Goal: Task Accomplishment & Management: Manage account settings

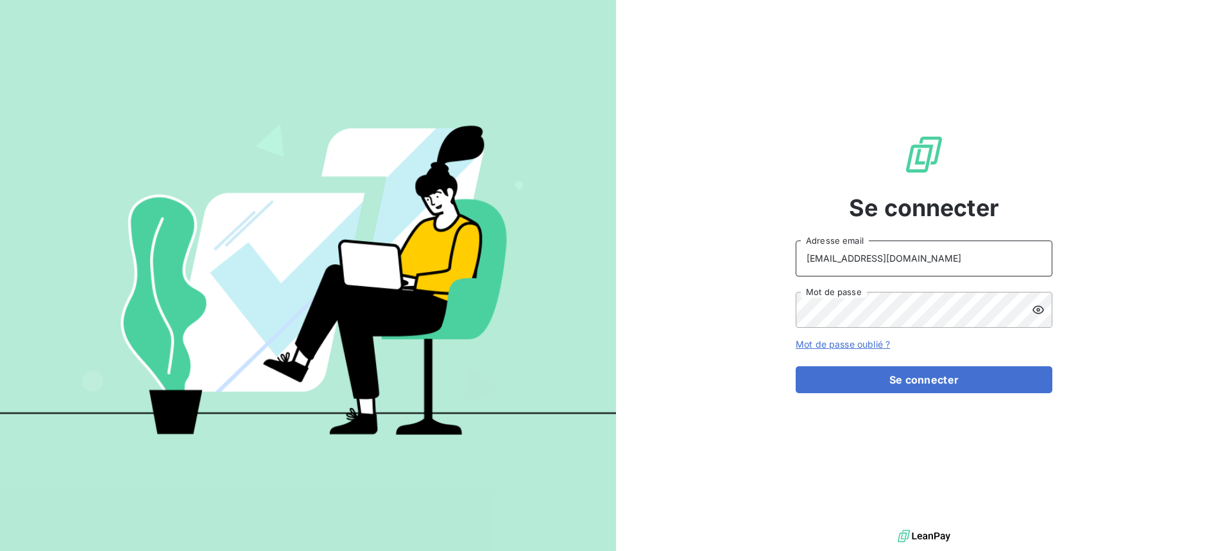
click at [891, 253] on input "[EMAIL_ADDRESS][DOMAIN_NAME]" at bounding box center [924, 259] width 257 height 36
type input "[EMAIL_ADDRESS][DOMAIN_NAME]"
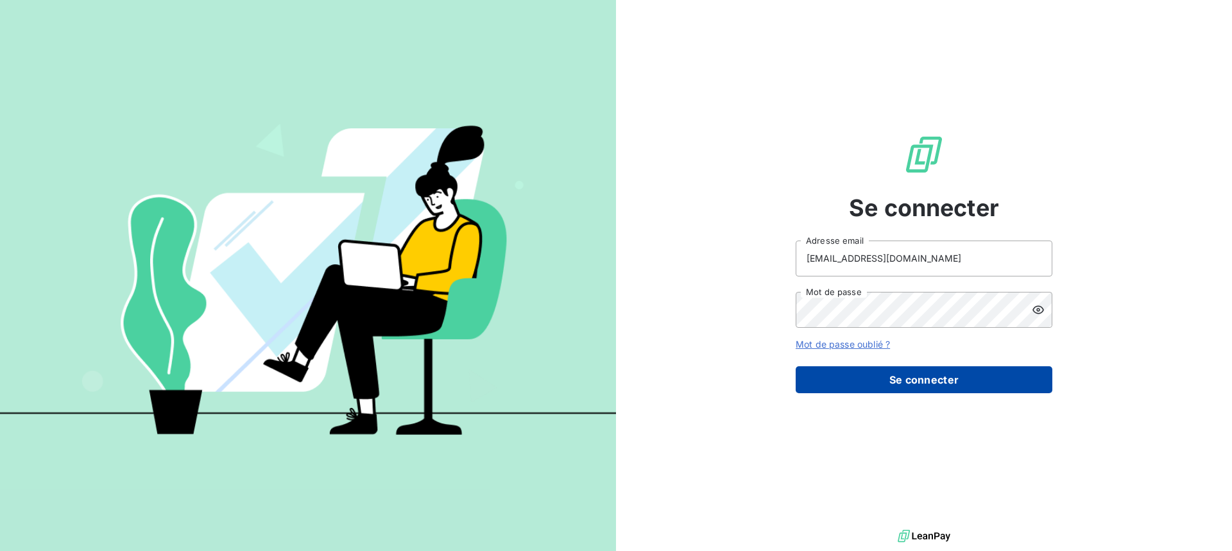
click at [932, 388] on button "Se connecter" at bounding box center [924, 379] width 257 height 27
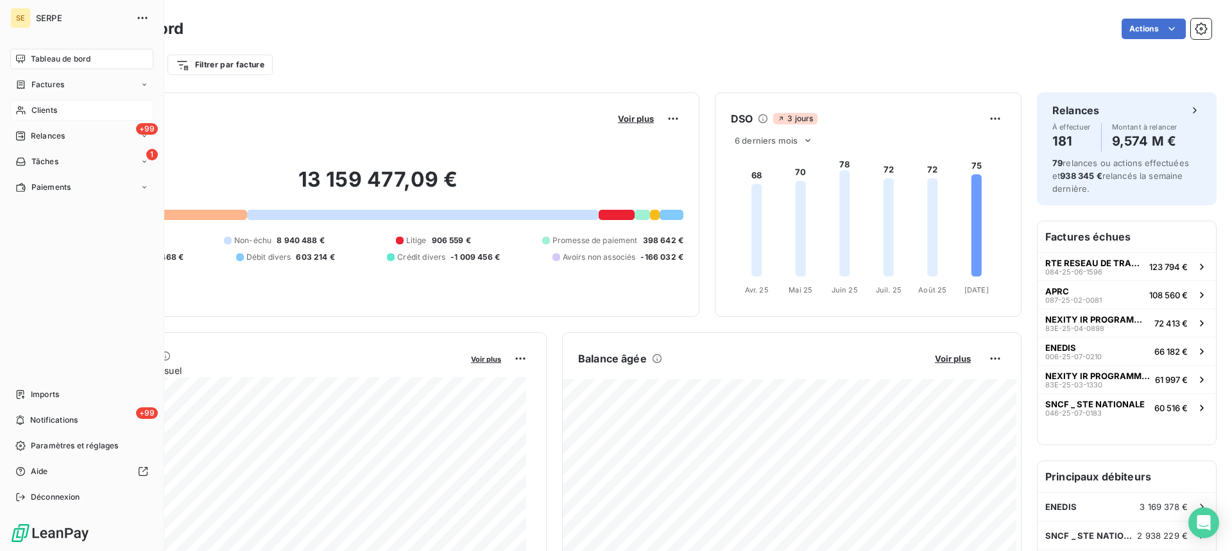
click at [75, 115] on div "Clients" at bounding box center [81, 110] width 143 height 21
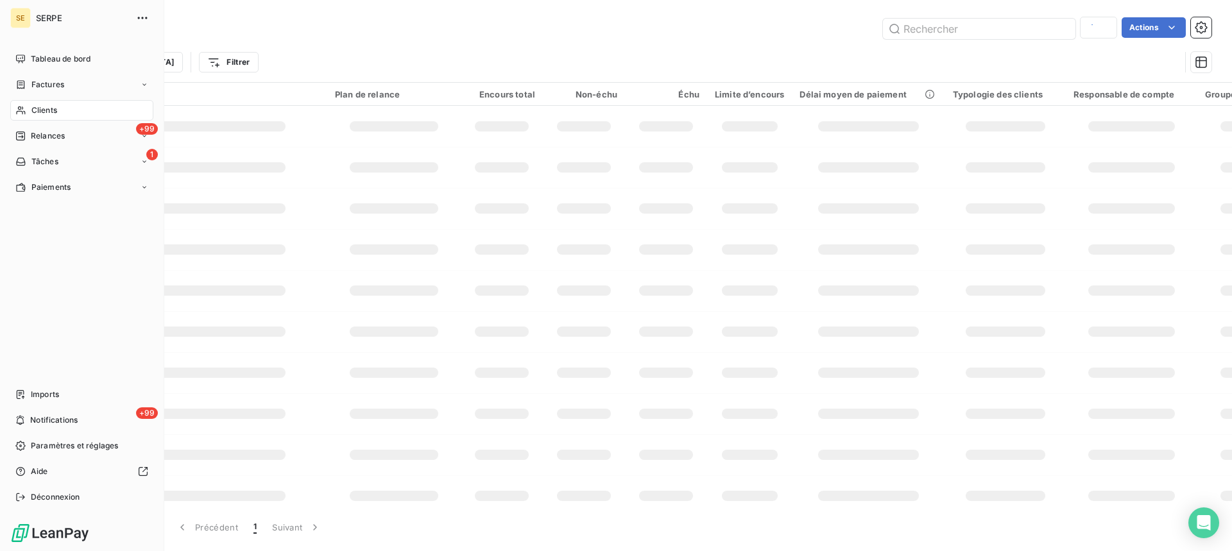
click at [39, 115] on span "Clients" at bounding box center [44, 111] width 26 height 12
type input "habel"
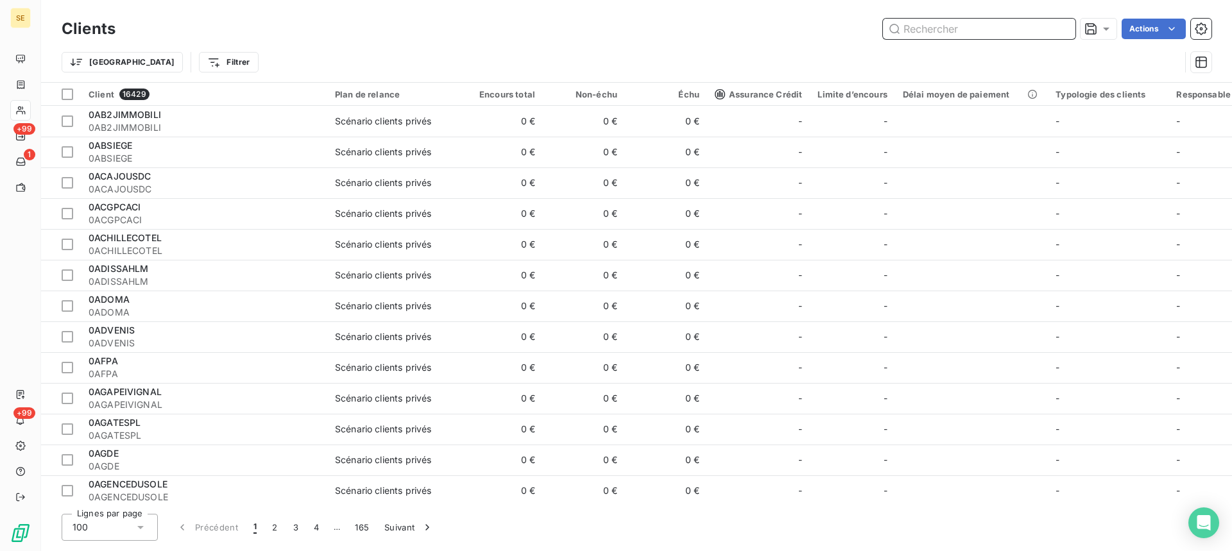
click at [975, 33] on input "text" at bounding box center [979, 29] width 193 height 21
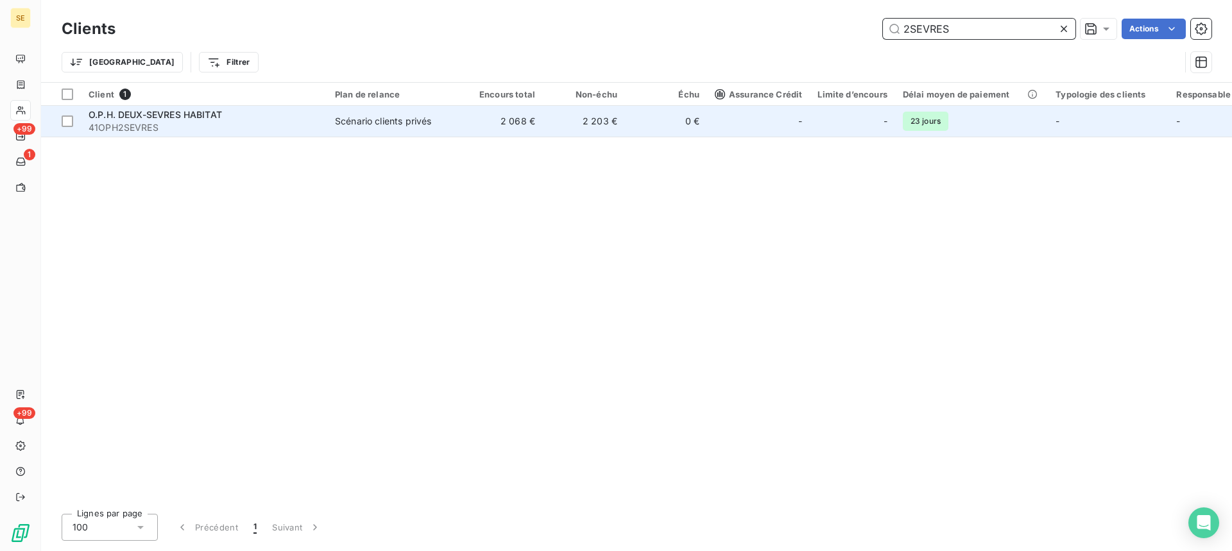
type input "2SEVRES"
click at [503, 128] on td "2 068 €" at bounding box center [502, 121] width 82 height 31
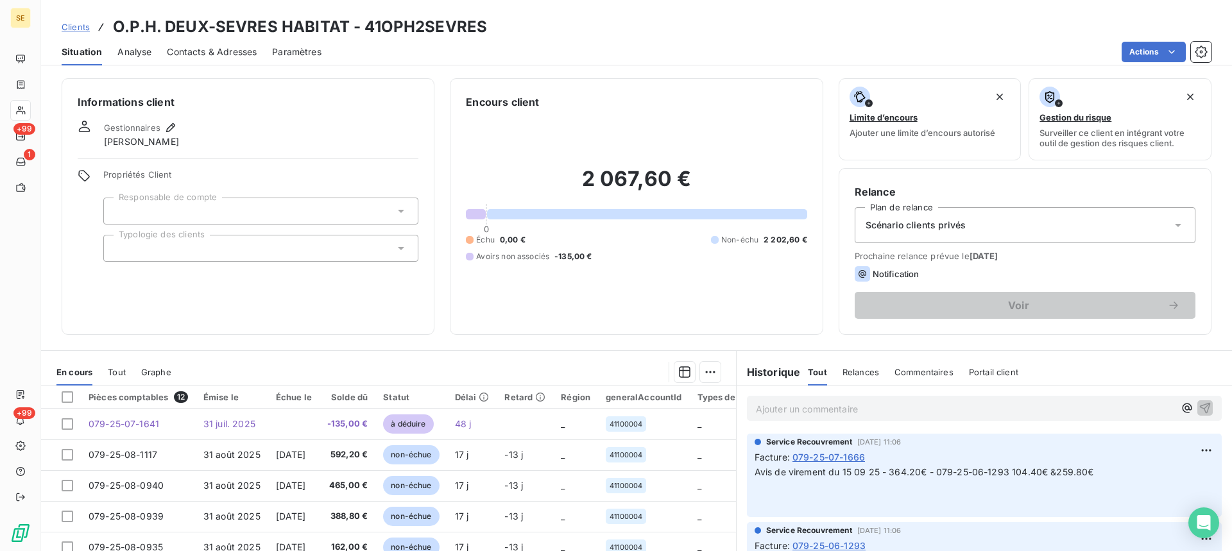
scroll to position [120, 0]
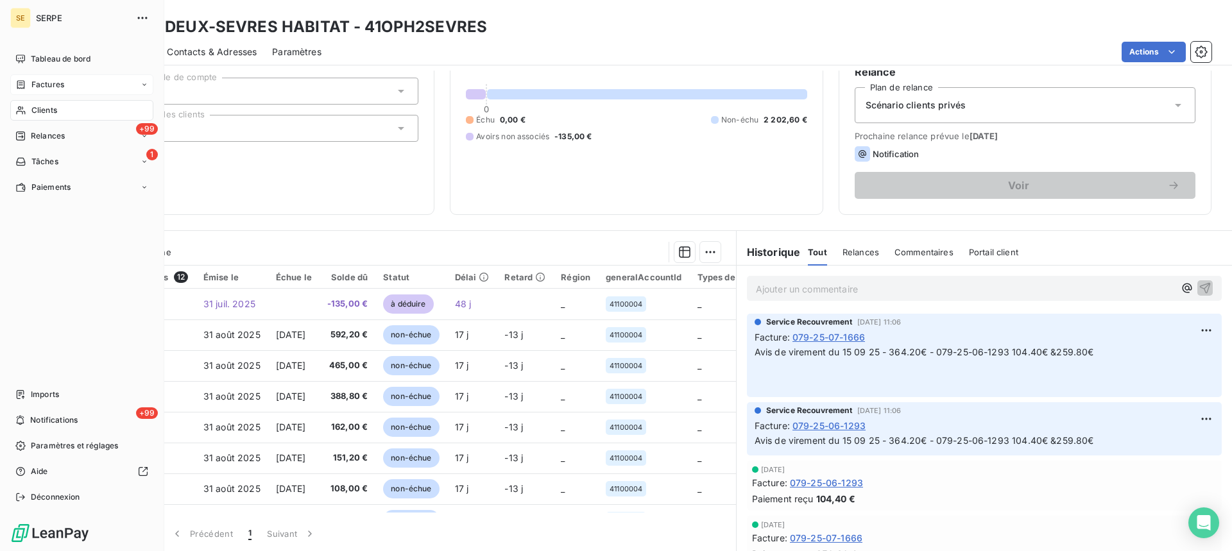
click at [32, 83] on span "Factures" at bounding box center [47, 85] width 33 height 12
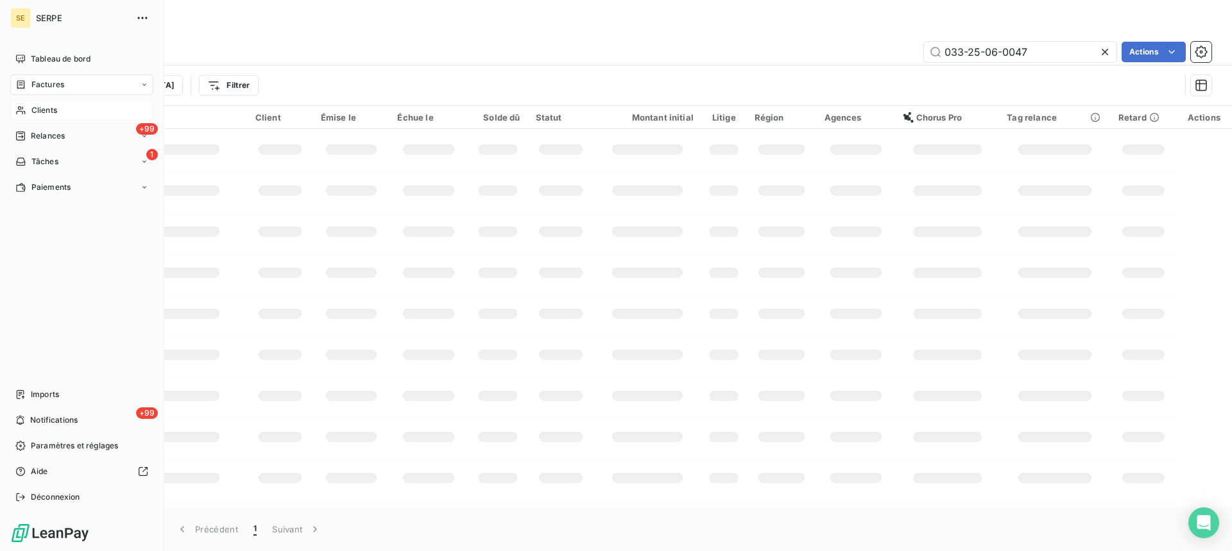
click at [17, 77] on div "Factures" at bounding box center [81, 84] width 143 height 21
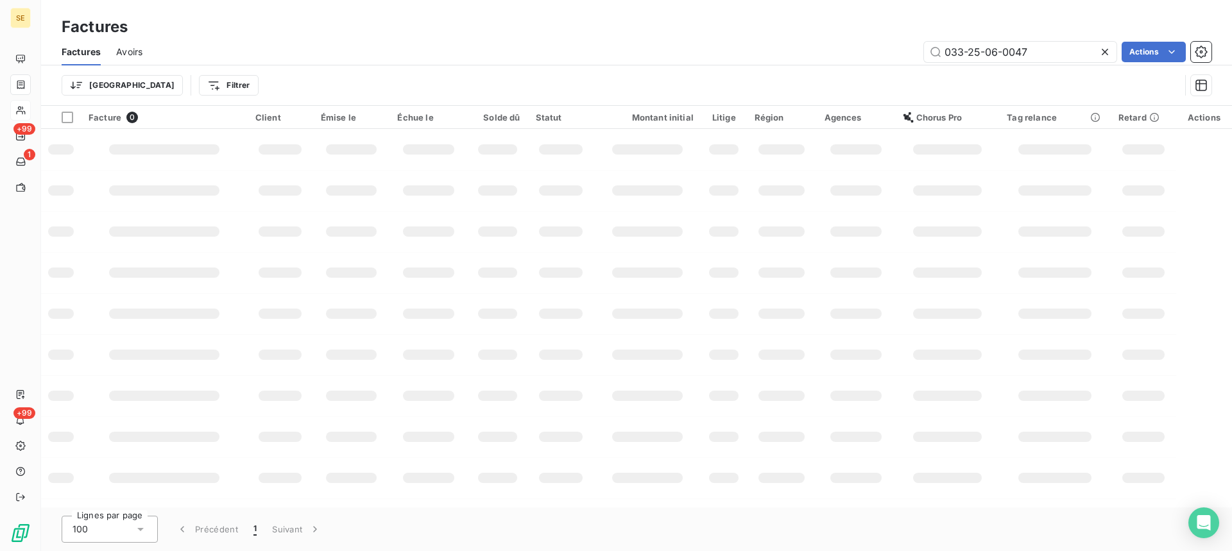
click at [219, 79] on div "Trier Filtrer" at bounding box center [621, 85] width 1118 height 24
click at [173, 85] on html "SE +99 1 +99 Factures Factures Avoirs 033-25-06-0047 Actions Trier Filtrer Fact…" at bounding box center [616, 275] width 1232 height 551
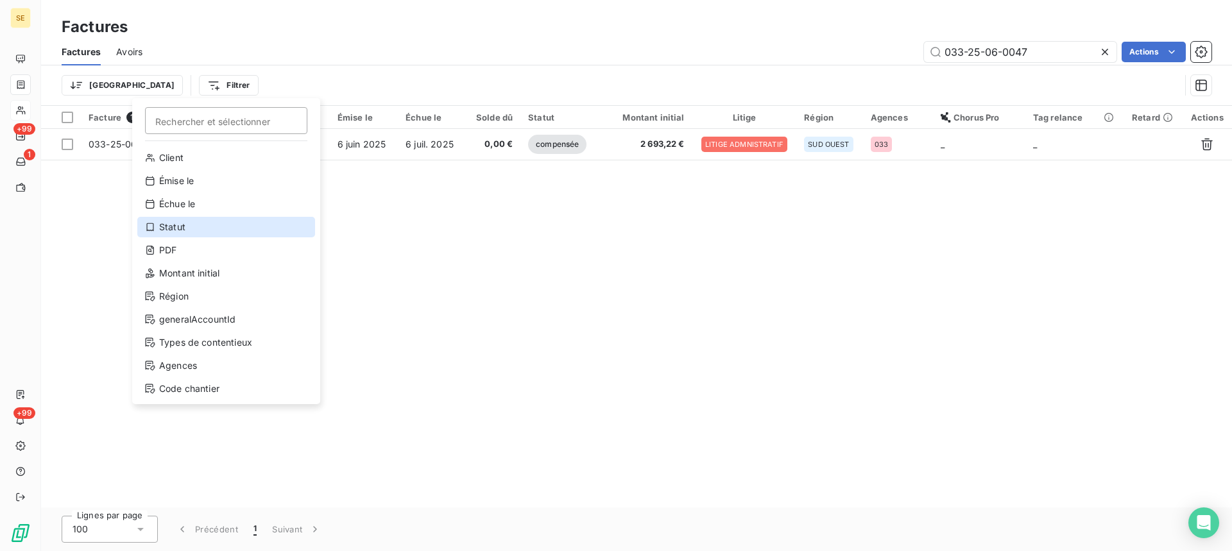
click at [191, 228] on div "Statut" at bounding box center [226, 227] width 178 height 21
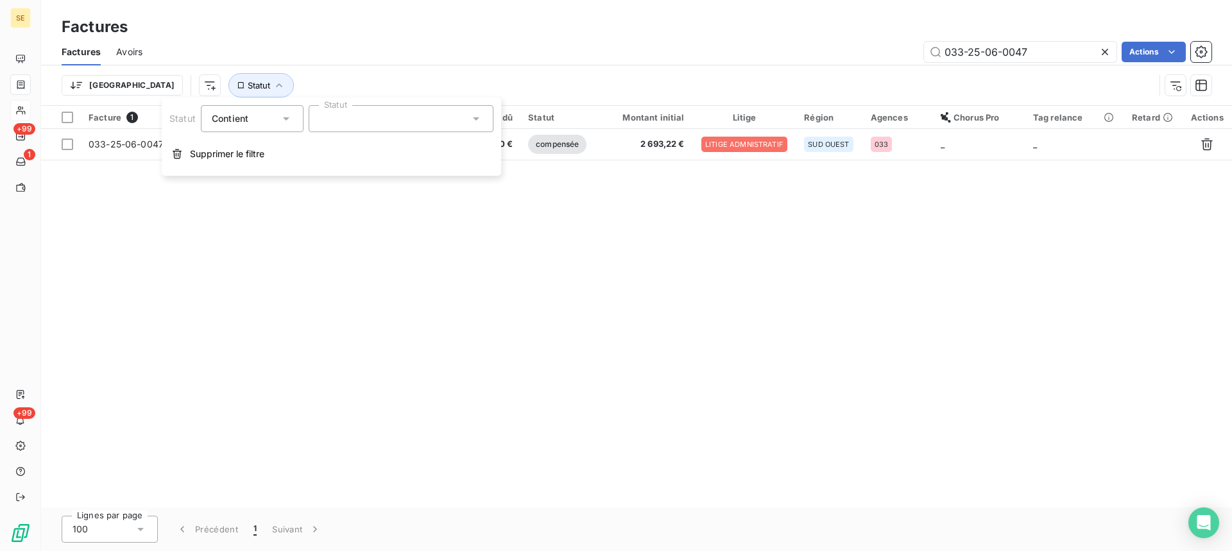
click at [1106, 56] on icon at bounding box center [1105, 52] width 13 height 13
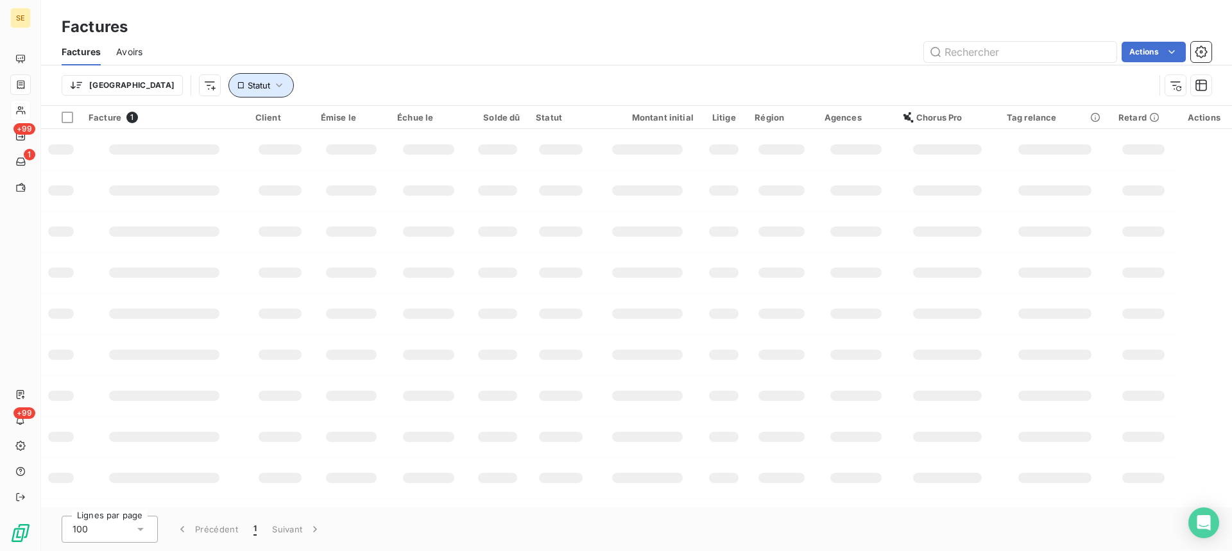
click at [228, 92] on button "Statut" at bounding box center [260, 85] width 65 height 24
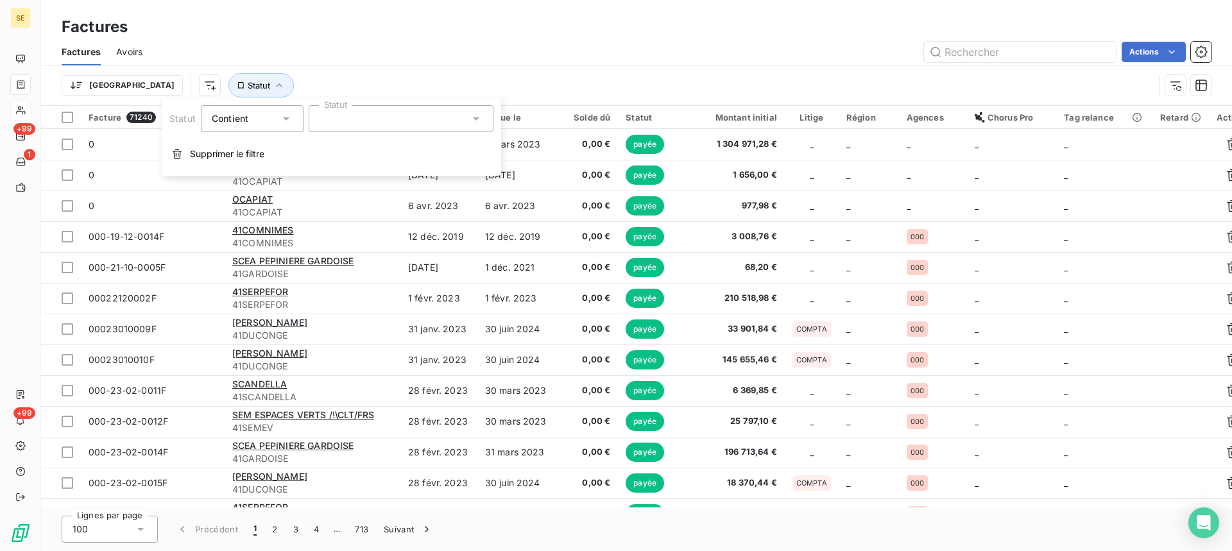
click at [383, 120] on div at bounding box center [401, 118] width 185 height 27
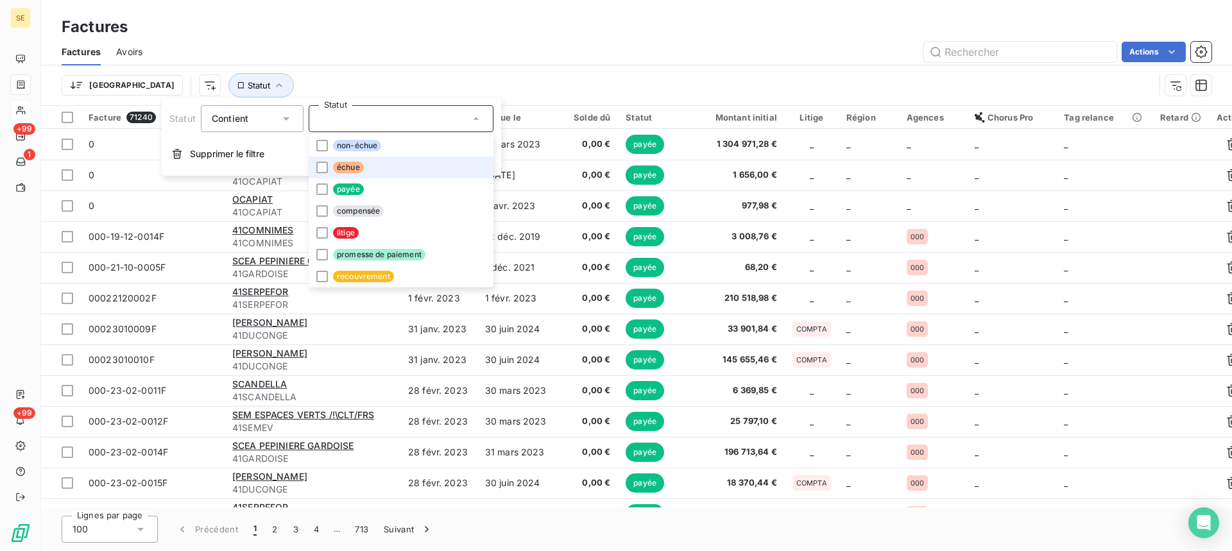
click at [372, 176] on li "échue" at bounding box center [401, 168] width 185 height 22
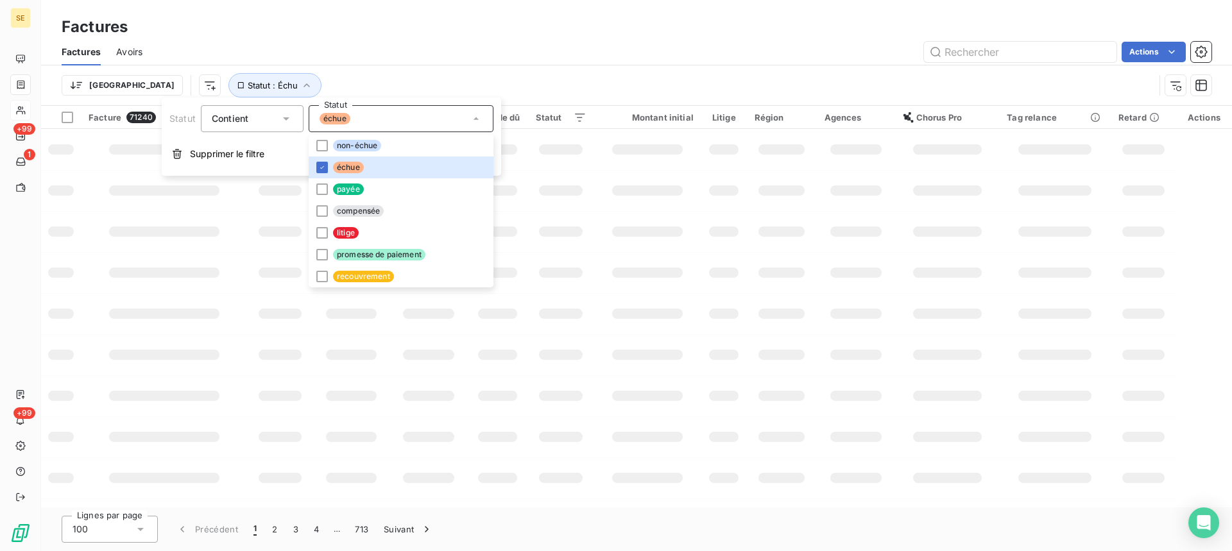
click at [430, 66] on div "Trier Statut : Échu" at bounding box center [637, 85] width 1150 height 40
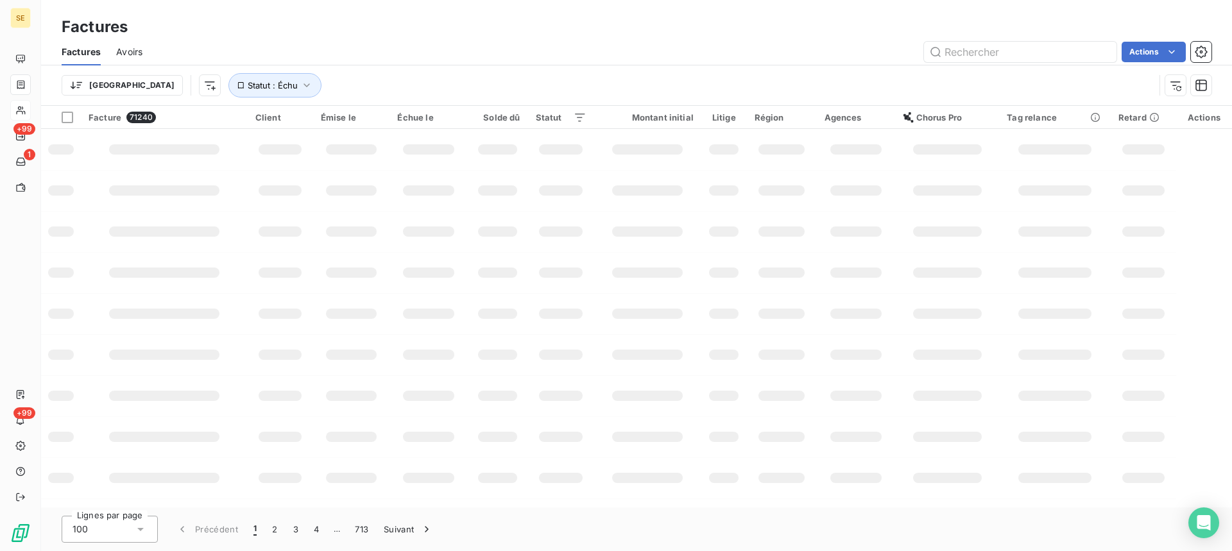
click at [458, 86] on div "Trier Statut : Échu" at bounding box center [608, 85] width 1093 height 24
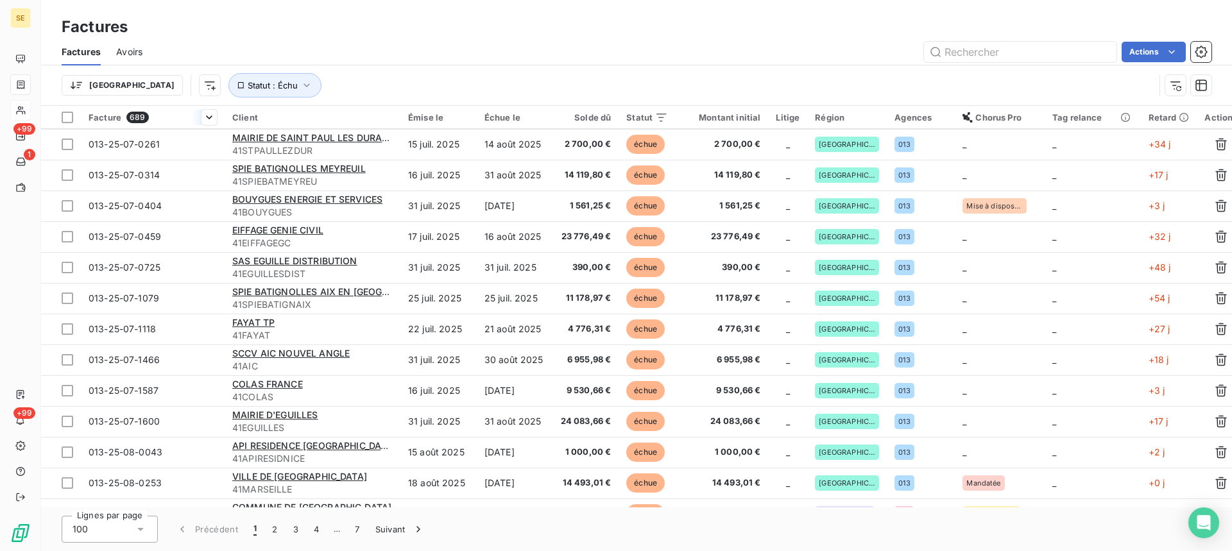
scroll to position [654, 0]
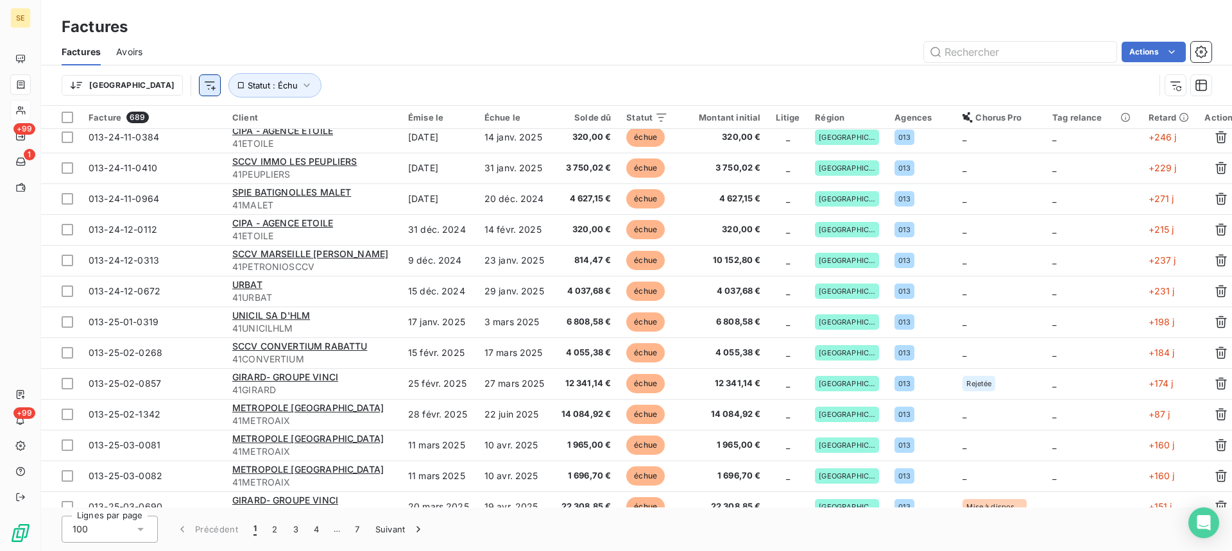
click at [141, 85] on html "SE +99 1 +99 Factures Factures Avoirs Actions Trier Statut : Échu Facture 689 C…" at bounding box center [616, 275] width 1232 height 551
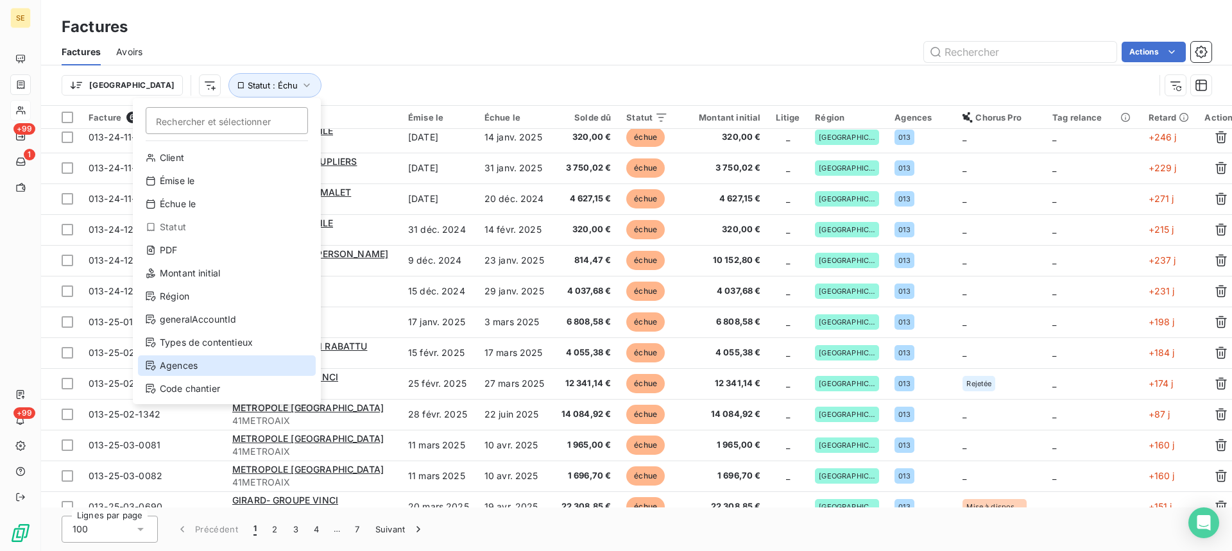
click at [237, 366] on div "Agences" at bounding box center [227, 366] width 178 height 21
click at [237, 366] on td "SCCV CONVERTIUM RABATTU 41CONVERTIUM" at bounding box center [313, 353] width 176 height 31
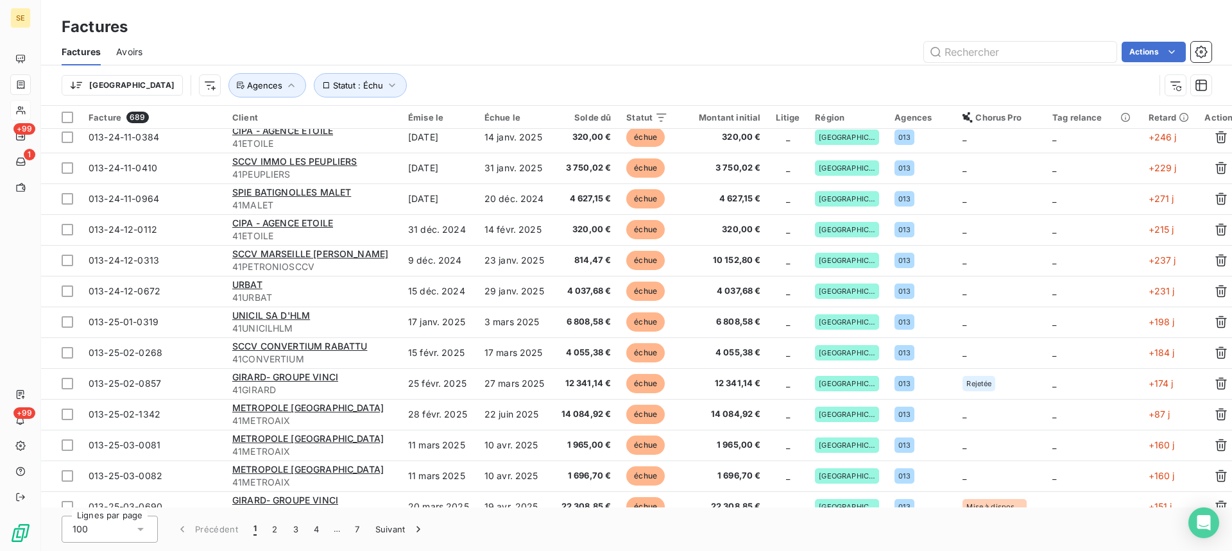
click at [237, 366] on td "SCCV CONVERTIUM RABATTU 41CONVERTIUM" at bounding box center [313, 353] width 176 height 31
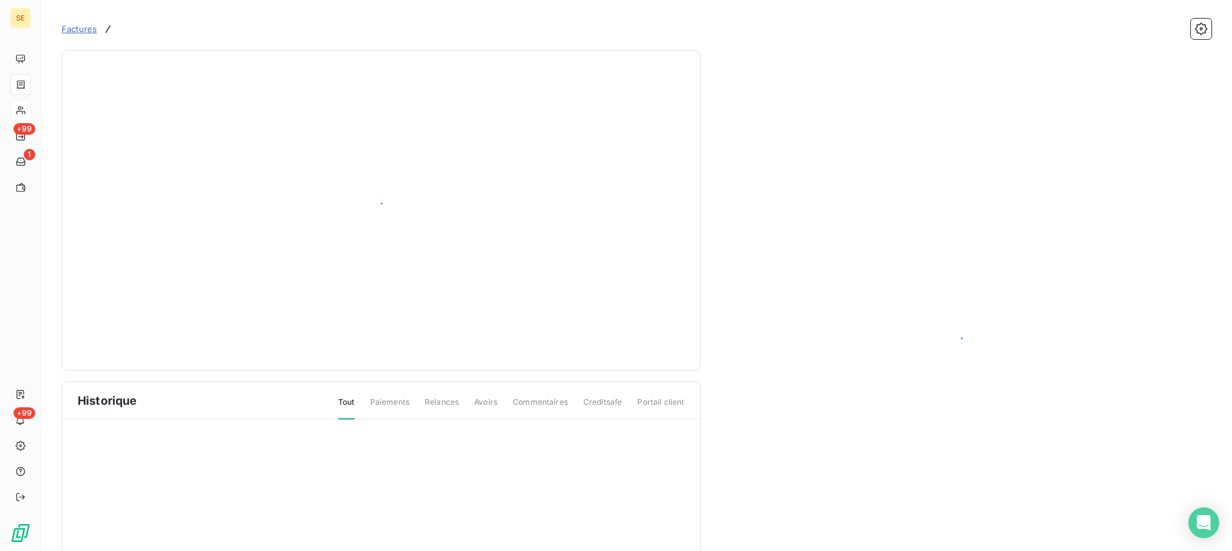
click at [415, 121] on div at bounding box center [381, 210] width 607 height 289
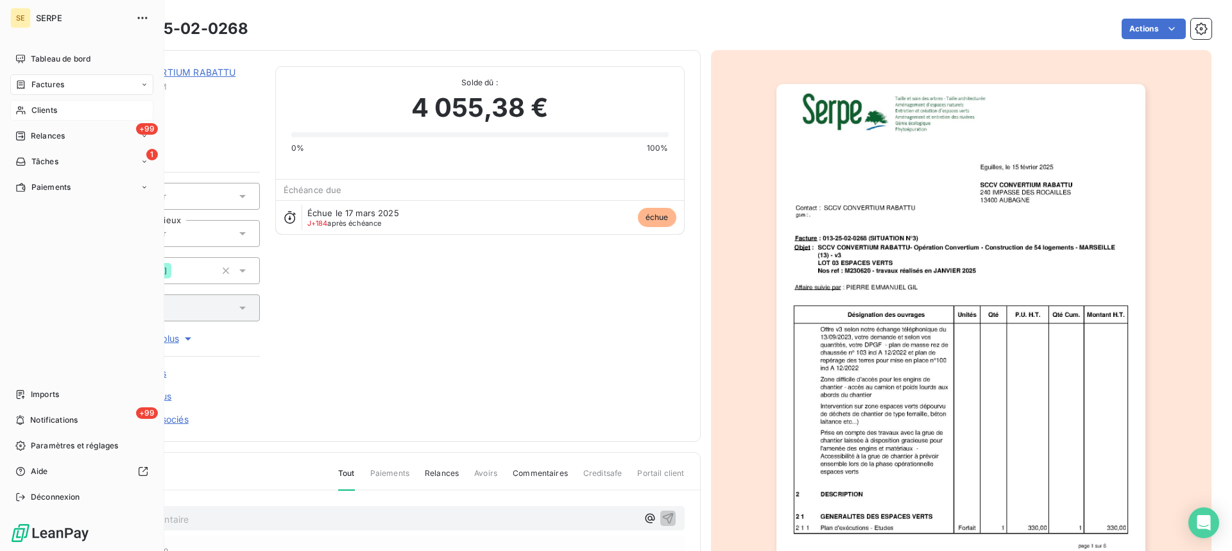
click at [45, 81] on span "Factures" at bounding box center [47, 85] width 33 height 12
click at [43, 80] on span "Factures" at bounding box center [47, 85] width 33 height 12
click at [52, 86] on span "Factures" at bounding box center [47, 85] width 33 height 12
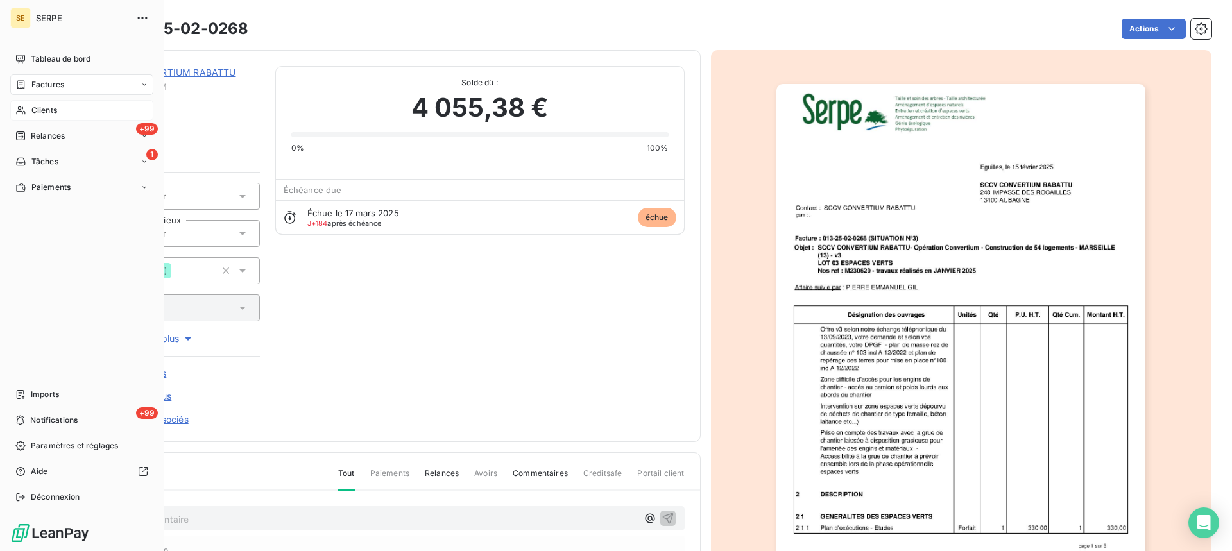
click at [75, 107] on div "Clients" at bounding box center [81, 110] width 143 height 21
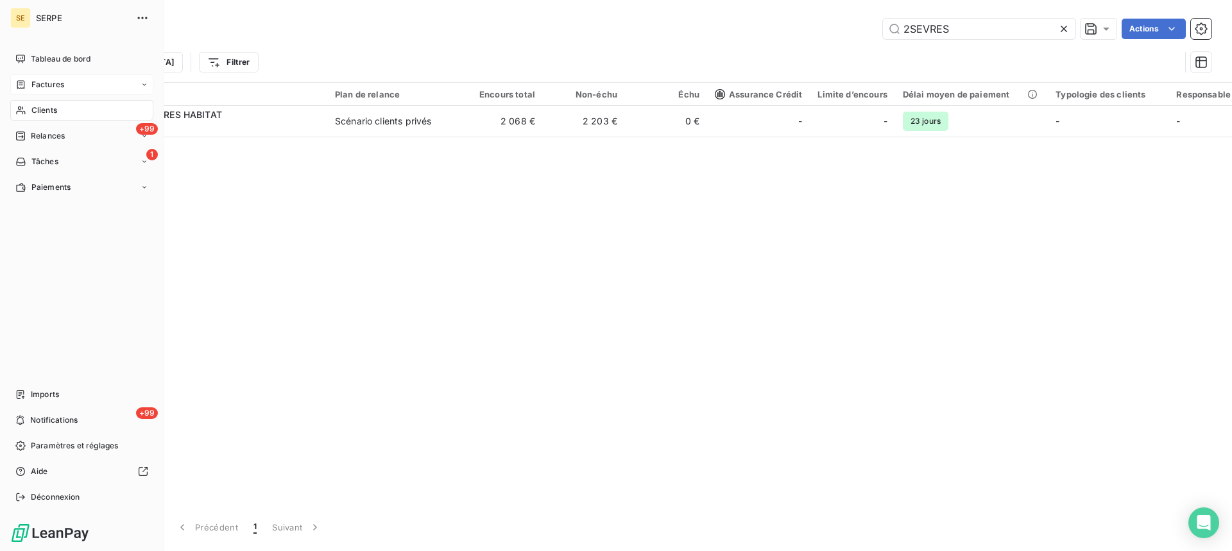
click at [99, 79] on div "Factures" at bounding box center [81, 84] width 143 height 21
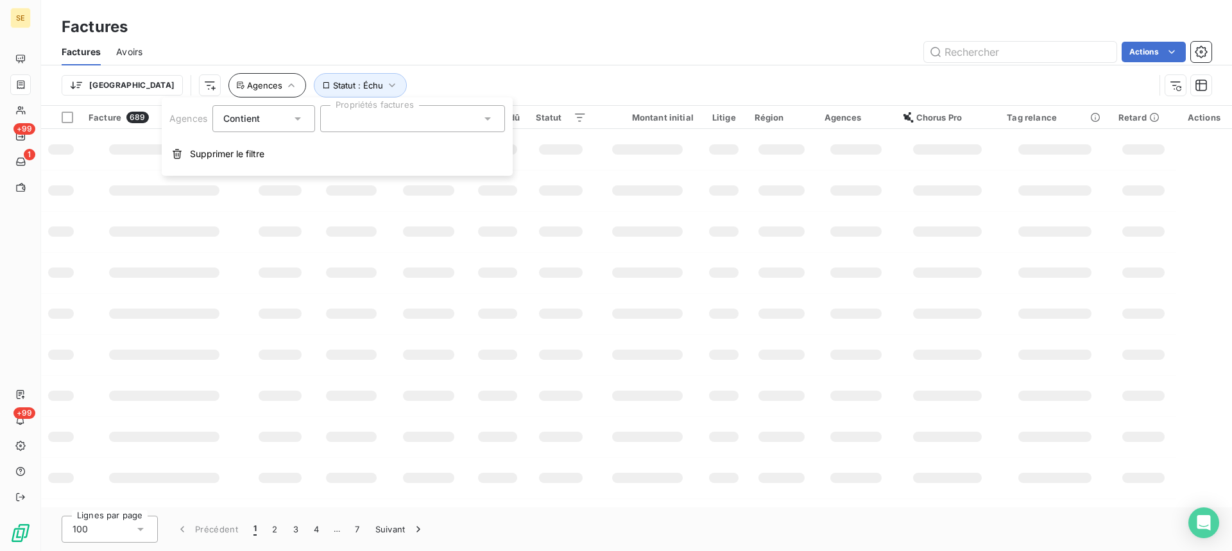
click at [442, 78] on div "Trier Statut : Échu Agences" at bounding box center [608, 85] width 1093 height 24
click at [531, 73] on div "Trier Statut : Échu Agences" at bounding box center [637, 85] width 1150 height 40
click at [285, 87] on icon "button" at bounding box center [291, 85] width 13 height 13
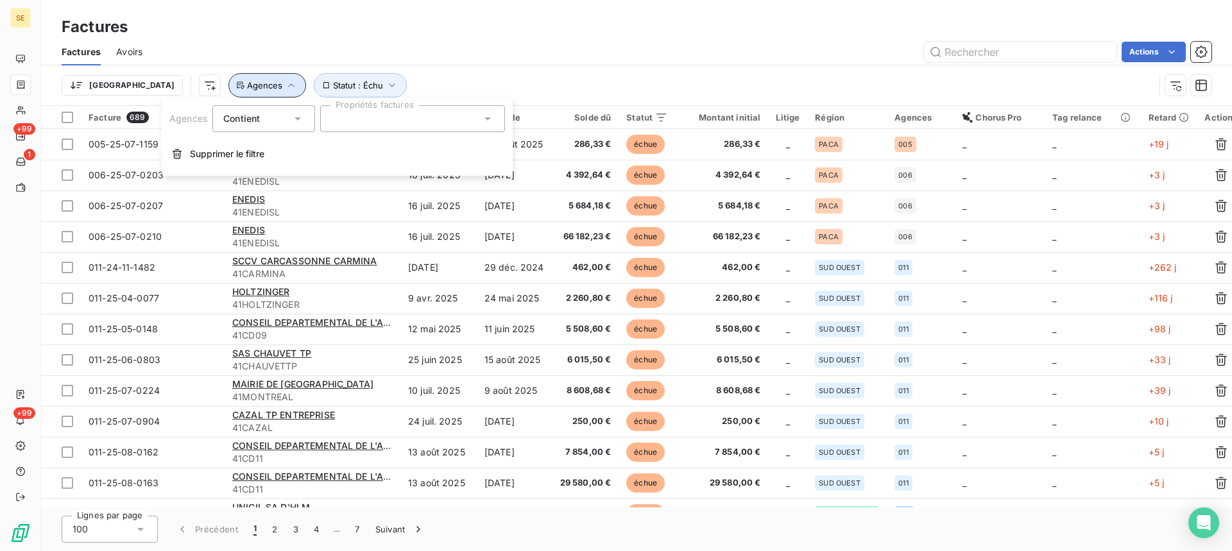
click at [285, 87] on icon "button" at bounding box center [291, 85] width 13 height 13
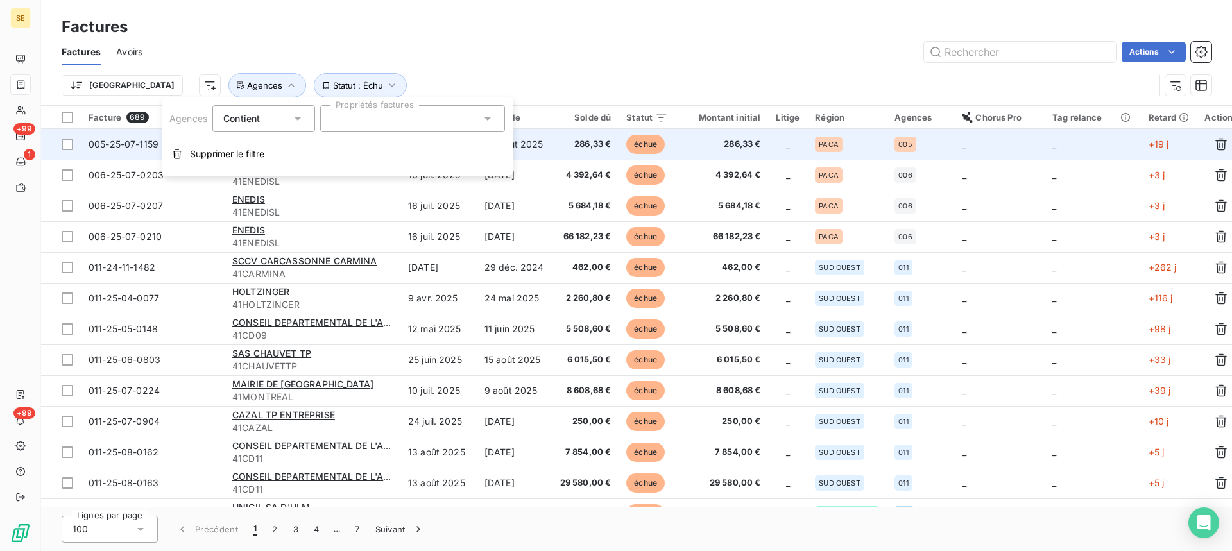
click at [362, 130] on td "FEUTEUN [PERSON_NAME] 41FEUNTEUNC" at bounding box center [313, 144] width 176 height 31
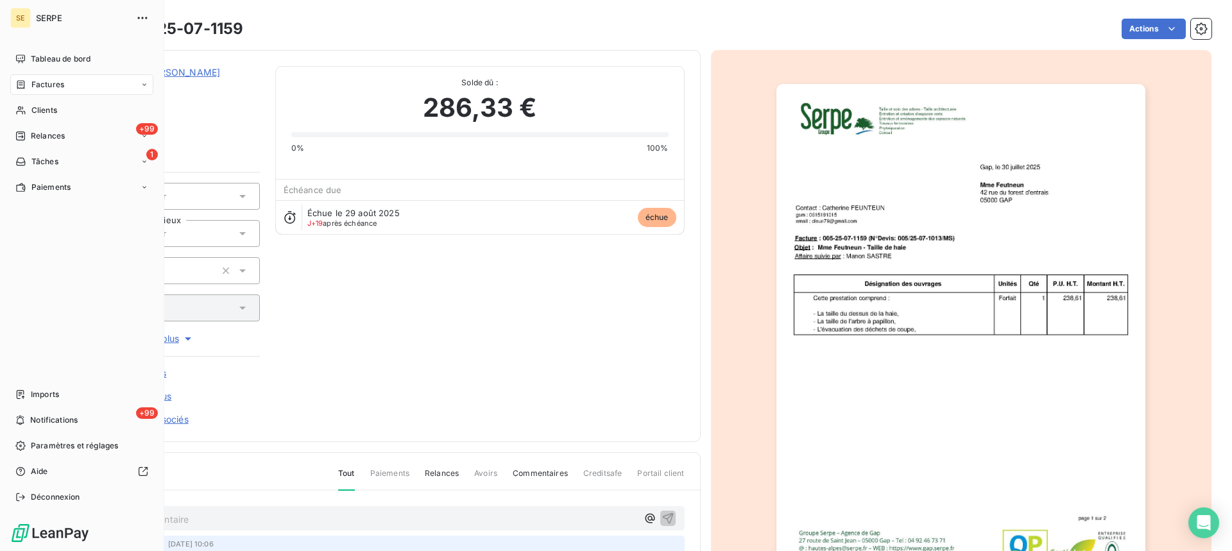
click at [39, 81] on span "Factures" at bounding box center [47, 85] width 33 height 12
click at [43, 130] on div "+99 Relances" at bounding box center [81, 136] width 143 height 21
click at [56, 83] on span "Factures" at bounding box center [47, 85] width 33 height 12
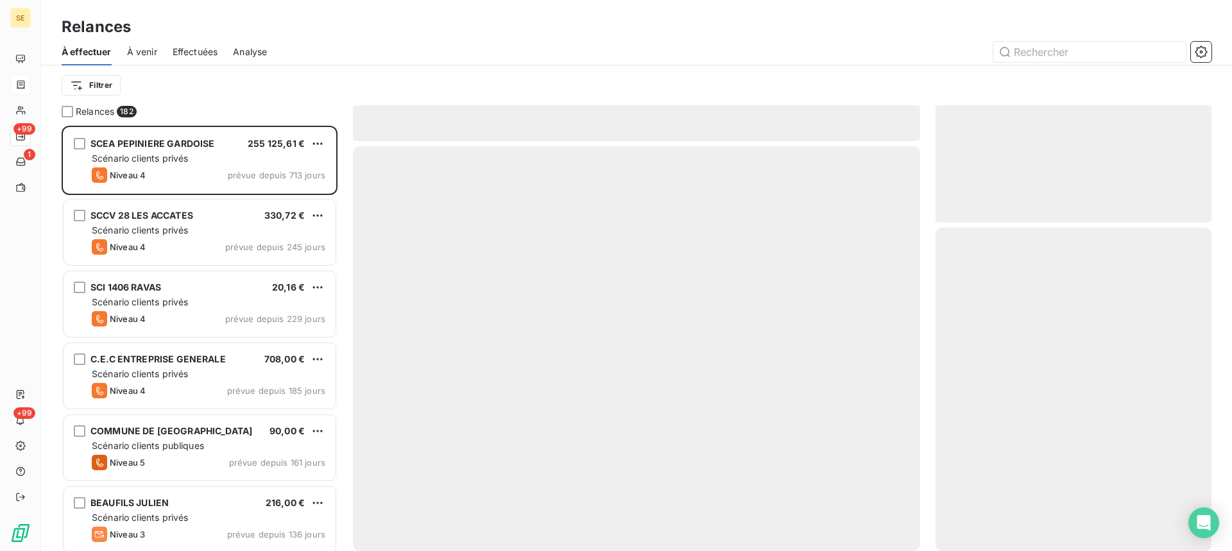
scroll to position [416, 266]
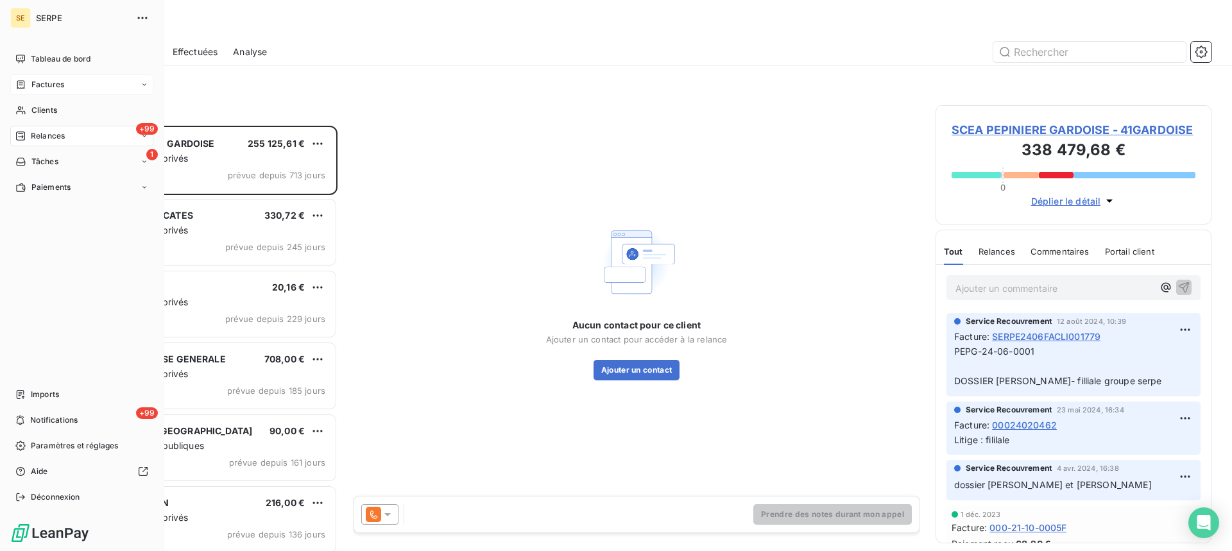
click at [31, 81] on span "Factures" at bounding box center [47, 85] width 33 height 12
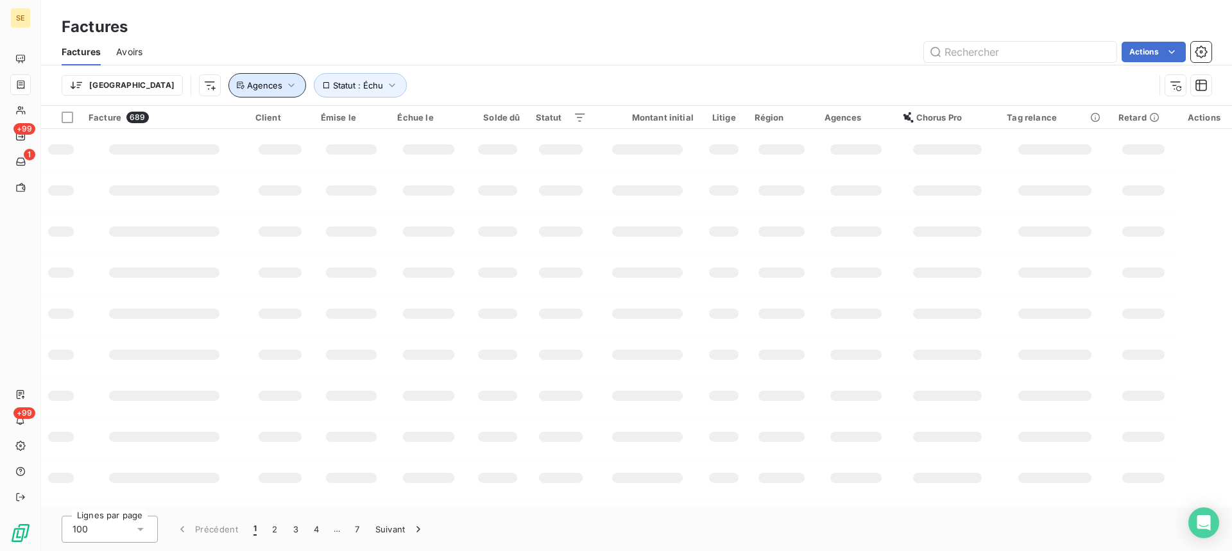
click at [285, 88] on icon "button" at bounding box center [291, 85] width 13 height 13
click at [425, 124] on div at bounding box center [412, 118] width 185 height 27
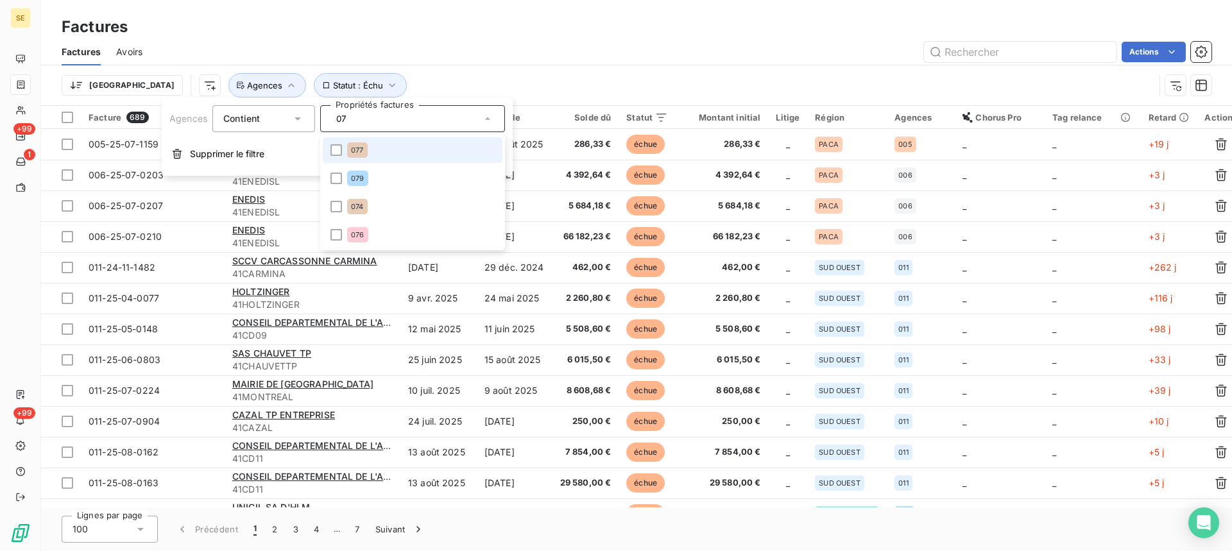
type input "079"
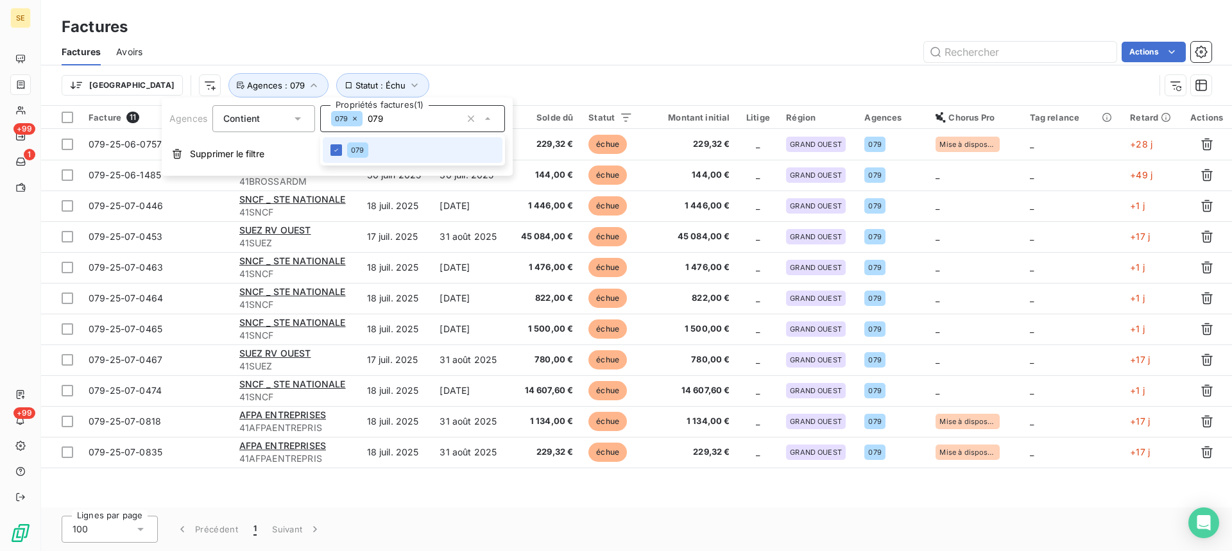
click at [642, 65] on div "Factures Avoirs Actions" at bounding box center [636, 52] width 1191 height 27
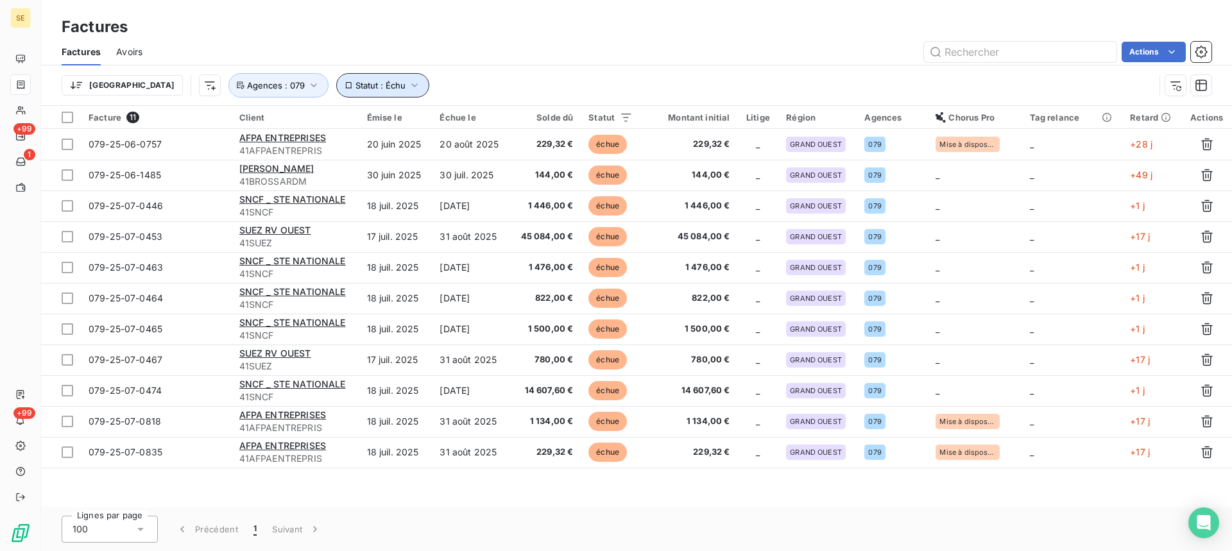
click at [336, 76] on button "Statut : Échu" at bounding box center [382, 85] width 93 height 24
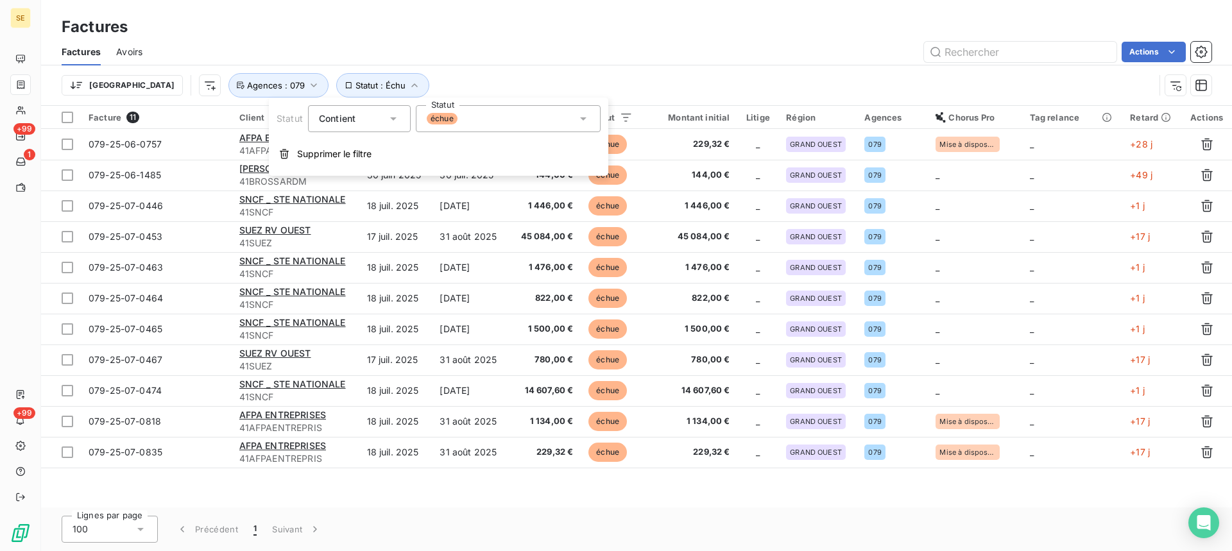
click at [454, 122] on span "échue" at bounding box center [442, 119] width 31 height 12
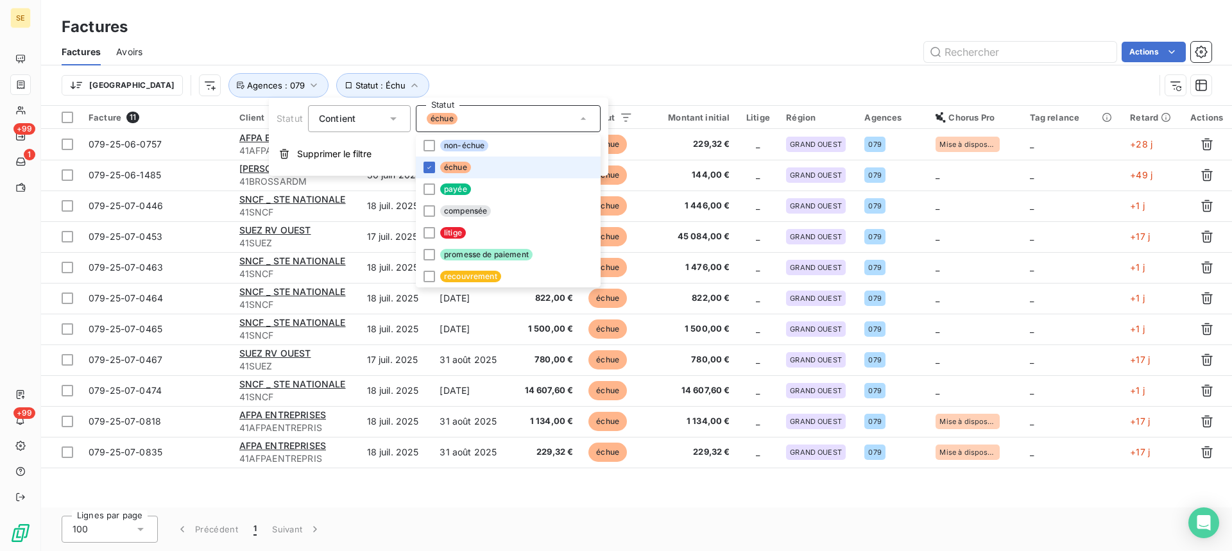
click at [447, 166] on span "échue" at bounding box center [455, 168] width 31 height 12
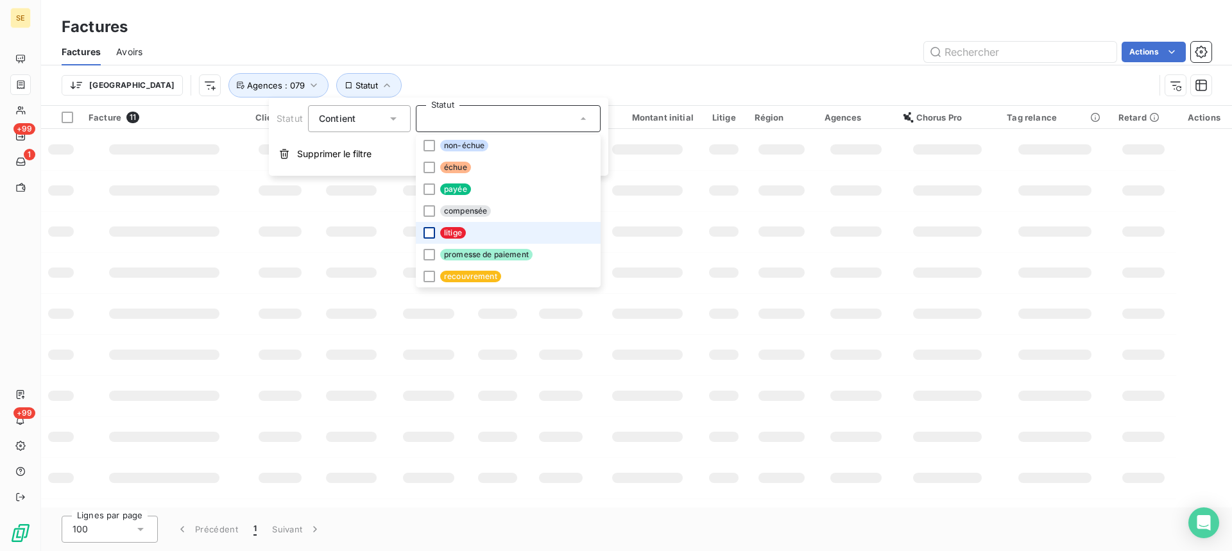
click at [433, 234] on div at bounding box center [430, 233] width 12 height 12
click at [500, 68] on div "Trier Statut : Litige Agences : 079" at bounding box center [637, 85] width 1150 height 40
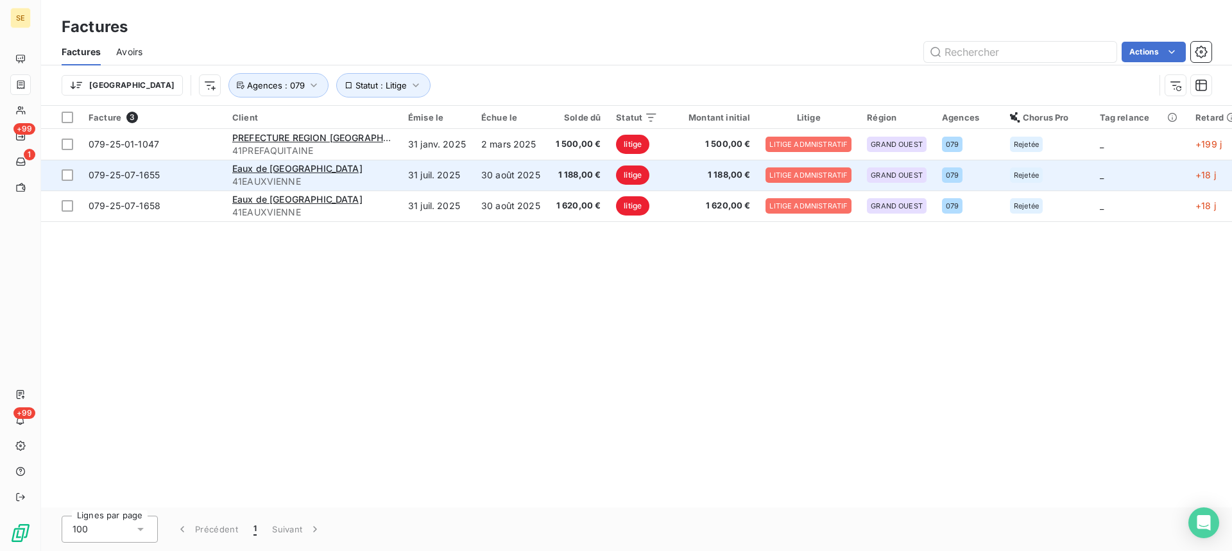
click at [493, 182] on td "30 août 2025" at bounding box center [511, 175] width 74 height 31
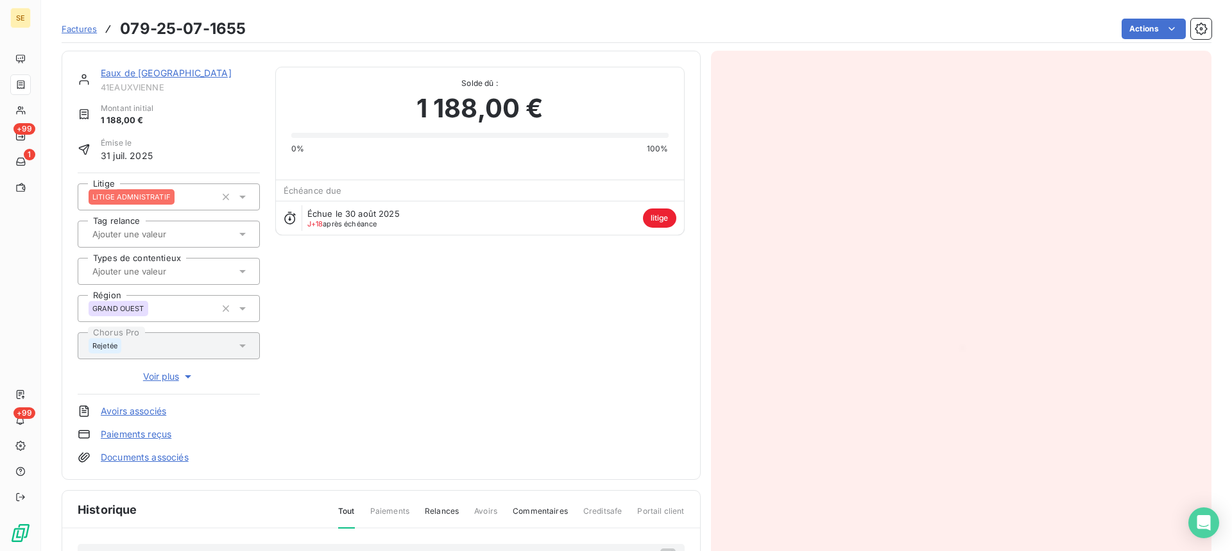
scroll to position [258, 0]
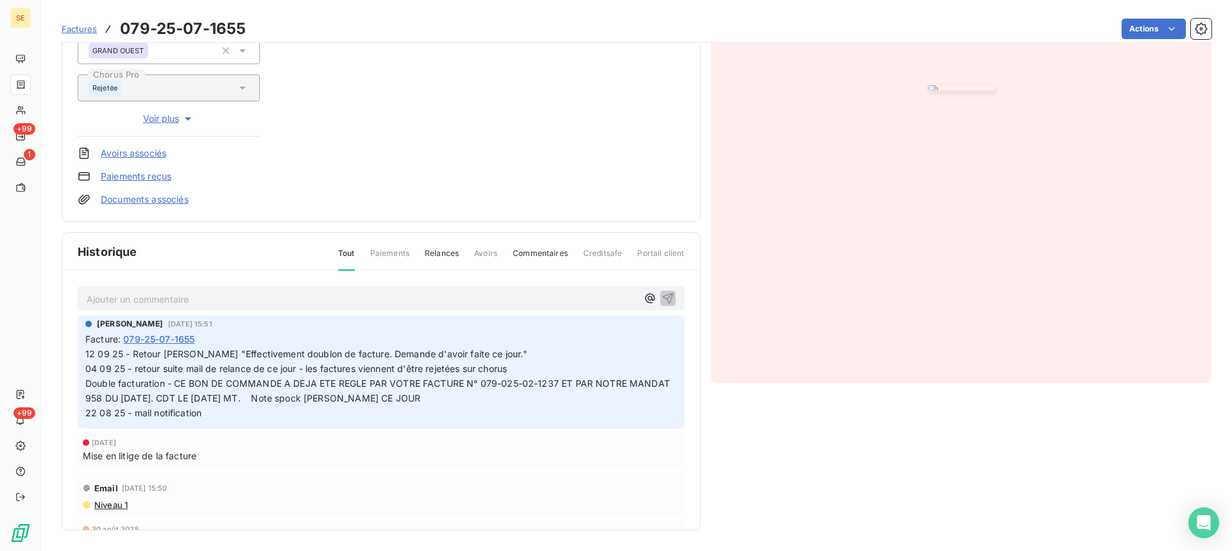
click at [210, 293] on p "Ajouter un commentaire ﻿" at bounding box center [362, 299] width 551 height 16
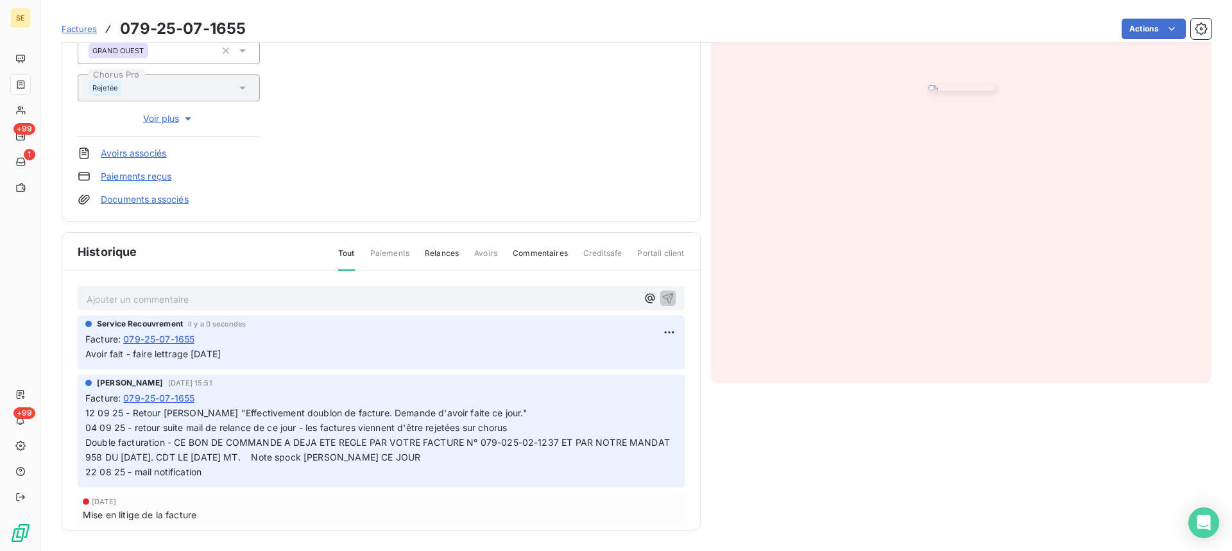
scroll to position [0, 0]
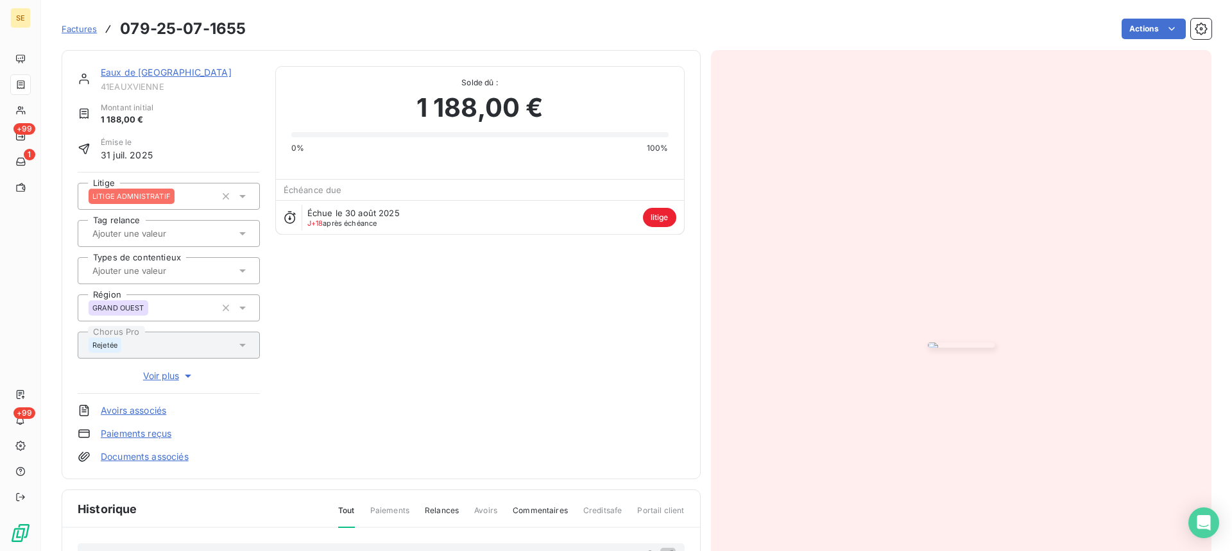
click at [146, 65] on div "Eaux de Vienne 41EAUXVIENNE Montant initial 1 188,00 € Émise le [DATE] Litige L…" at bounding box center [381, 264] width 639 height 429
click at [158, 79] on div "Eaux de [GEOGRAPHIC_DATA]" at bounding box center [180, 72] width 159 height 13
click at [158, 67] on link "Eaux de [GEOGRAPHIC_DATA]" at bounding box center [166, 72] width 131 height 11
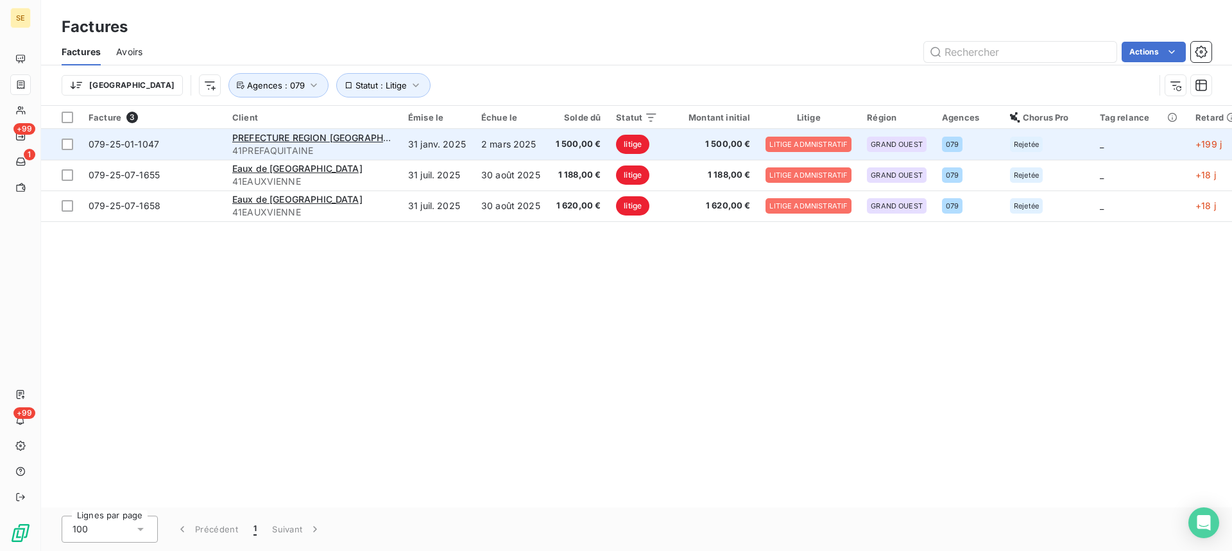
click at [291, 145] on span "41PREFAQUITAINE" at bounding box center [312, 150] width 160 height 13
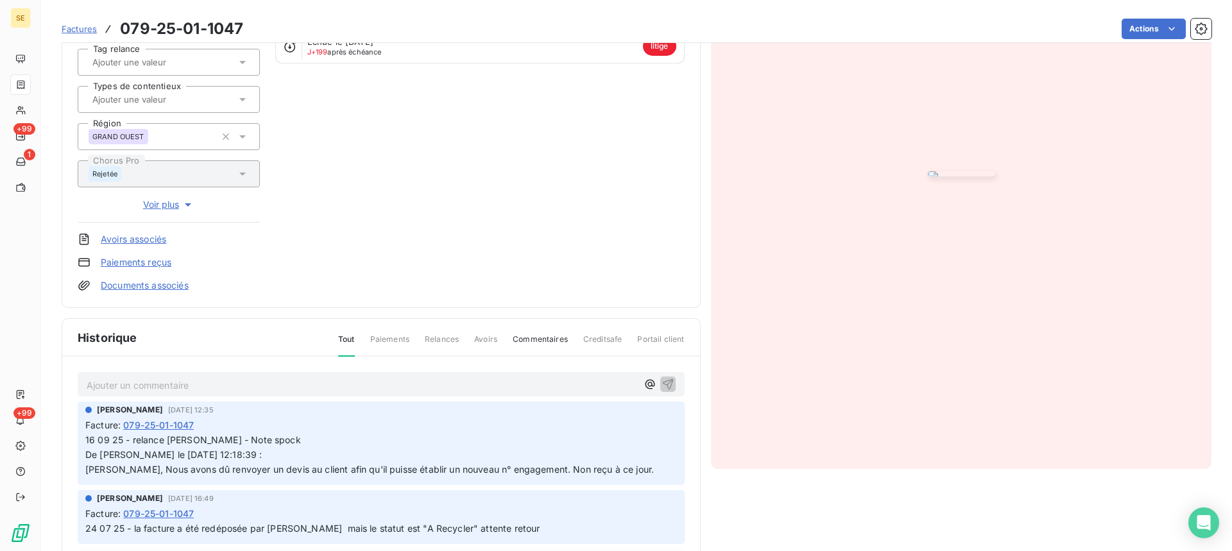
scroll to position [258, 0]
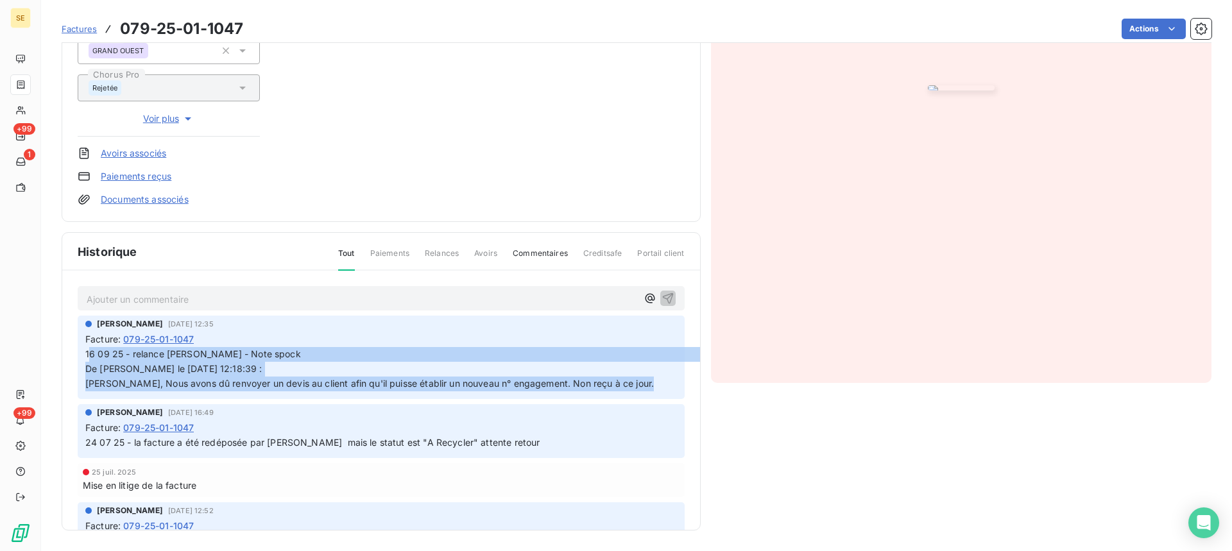
drag, startPoint x: 638, startPoint y: 386, endPoint x: 90, endPoint y: 352, distance: 549.1
click at [90, 352] on p "16 09 25 - relance [PERSON_NAME] - Note spock De [PERSON_NAME] le [DATE] 12:18:…" at bounding box center [381, 369] width 592 height 44
click at [138, 363] on p "16 09 25 - relance [PERSON_NAME] - Note spock De [PERSON_NAME] le [DATE] 12:18:…" at bounding box center [381, 369] width 592 height 44
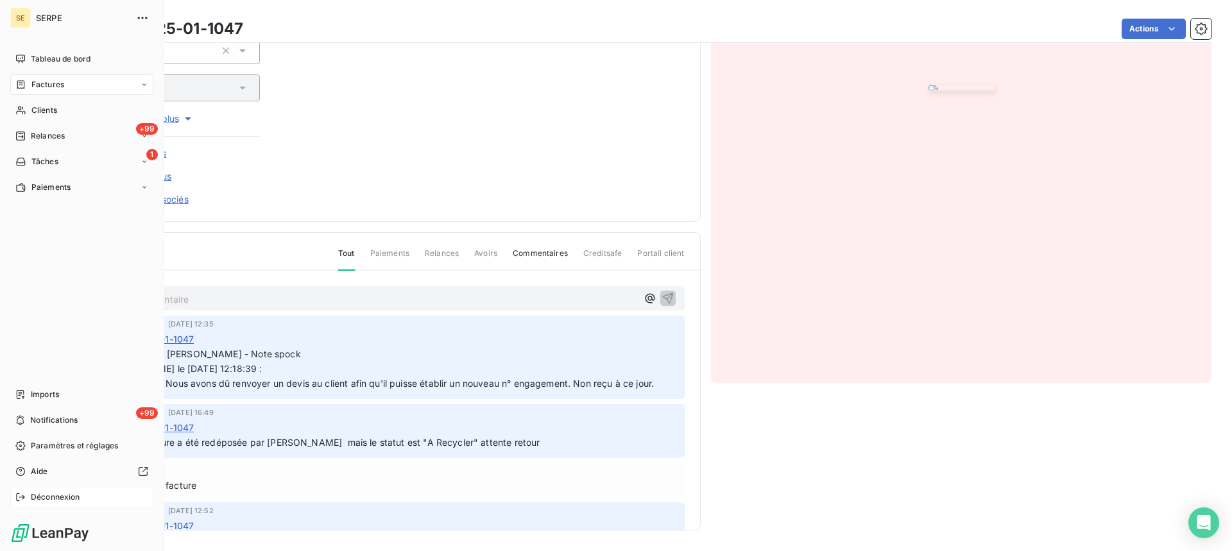
click at [39, 494] on span "Déconnexion" at bounding box center [55, 498] width 49 height 12
